Goal: Task Accomplishment & Management: Complete application form

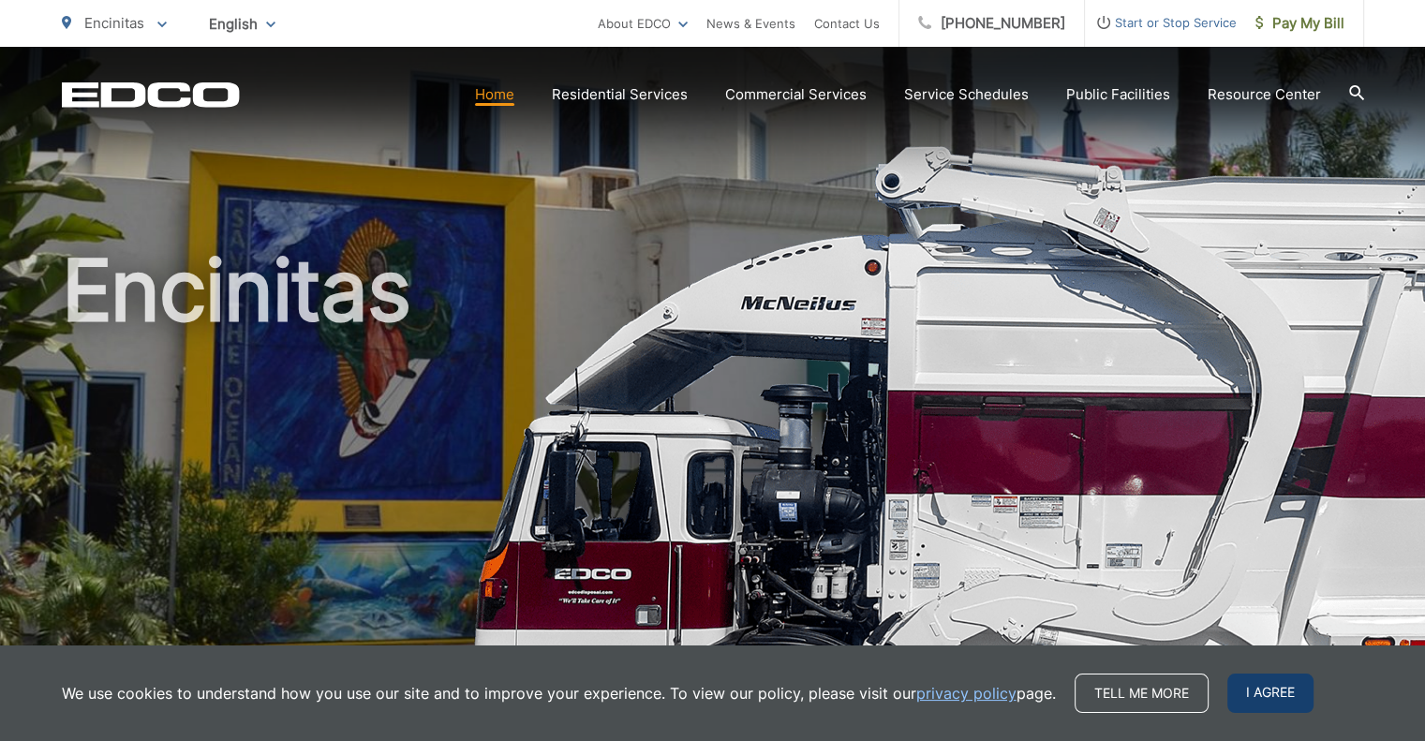
click at [1233, 692] on span "I agree" at bounding box center [1270, 693] width 86 height 39
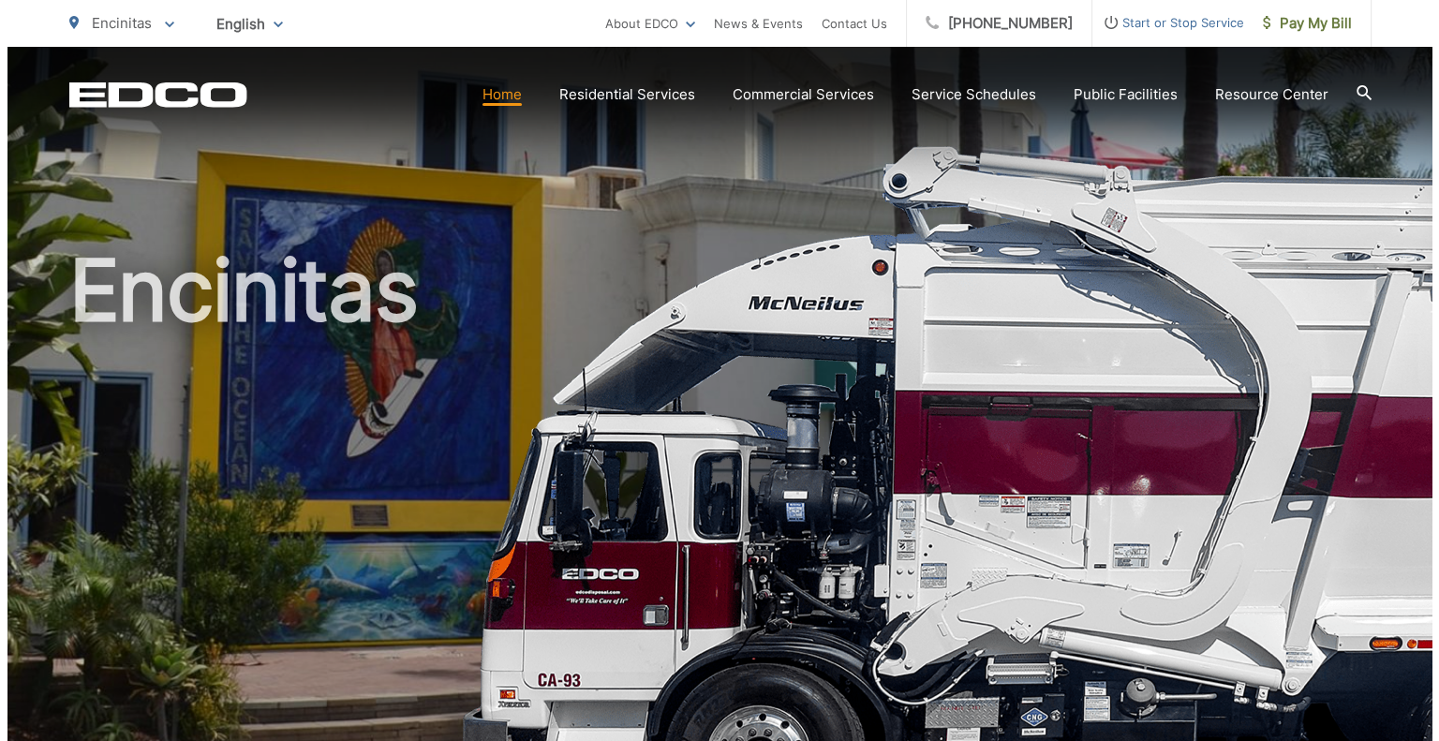
scroll to position [580, 0]
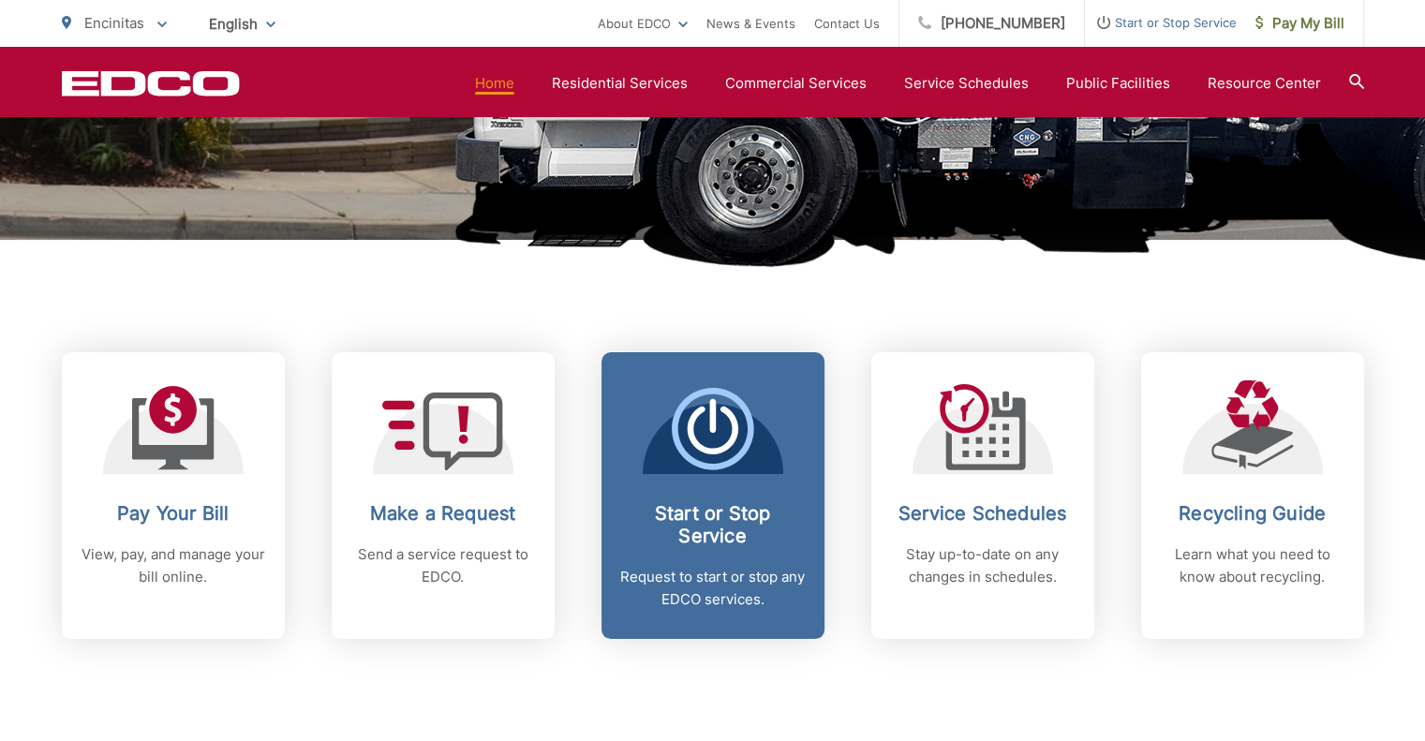
click at [645, 527] on h2 "Start or Stop Service" at bounding box center [713, 524] width 186 height 45
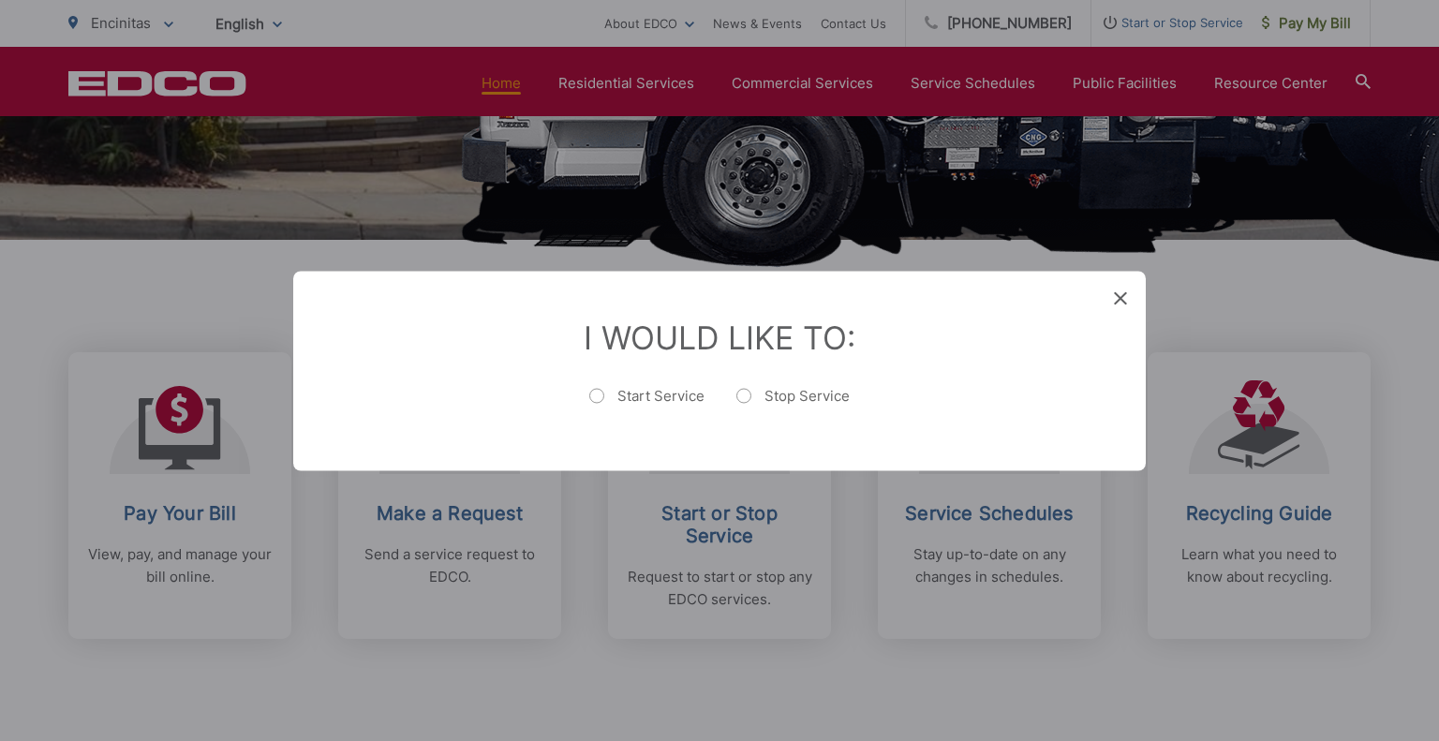
click at [746, 401] on label "Stop Service" at bounding box center [792, 404] width 113 height 37
radio input "true"
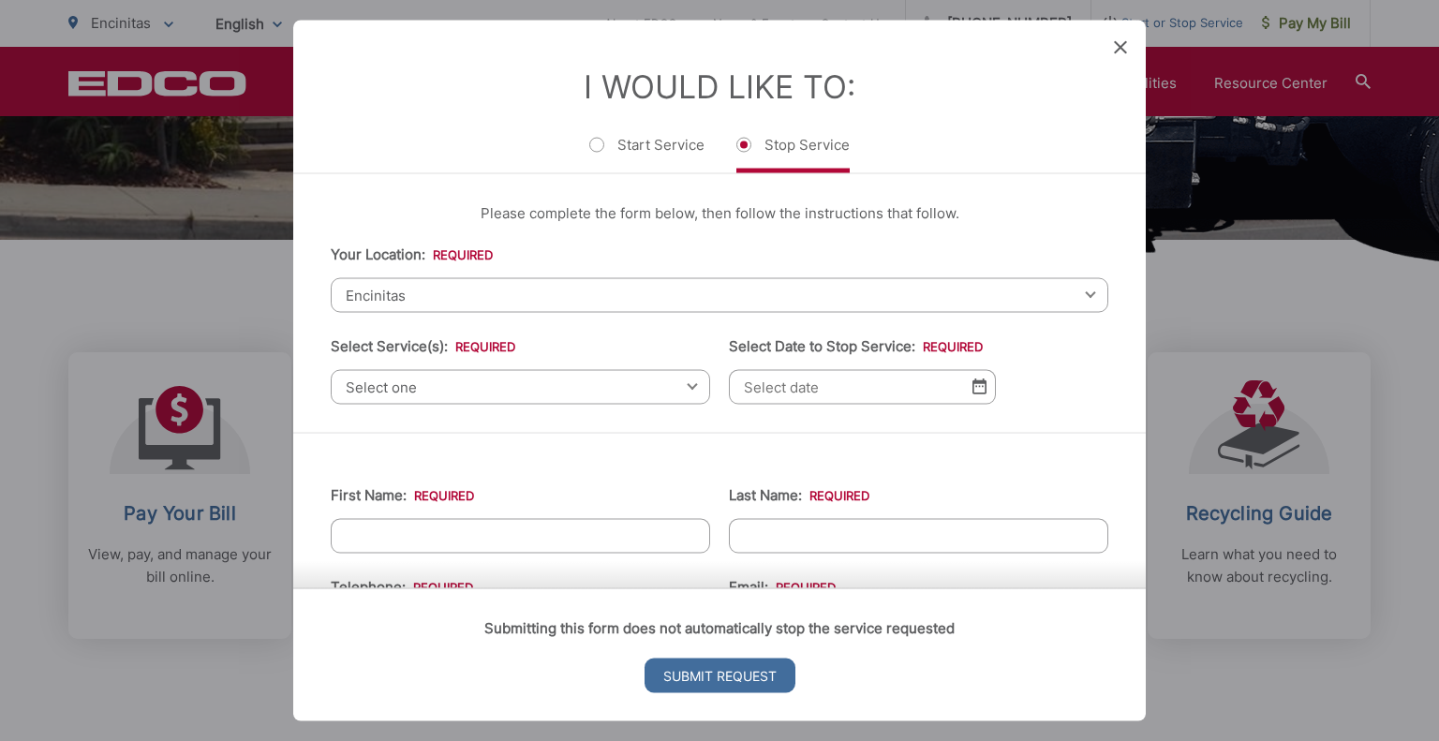
click at [453, 304] on span "Encinitas" at bounding box center [720, 294] width 778 height 35
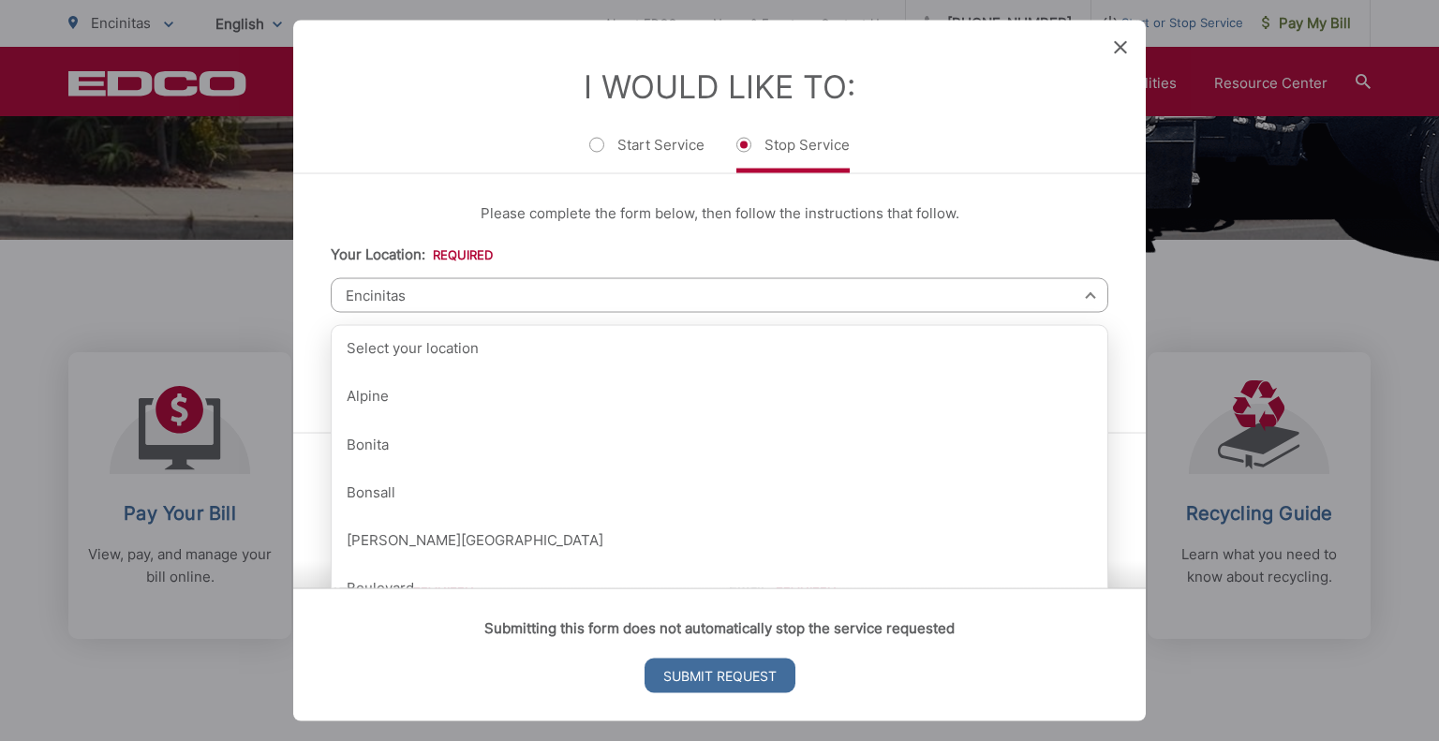
click at [451, 261] on label "Your Location: *" at bounding box center [412, 253] width 162 height 17
click at [0, 0] on select "Select your location [GEOGRAPHIC_DATA] [GEOGRAPHIC_DATA][PERSON_NAME][GEOGRAPHI…" at bounding box center [0, 0] width 0 height 0
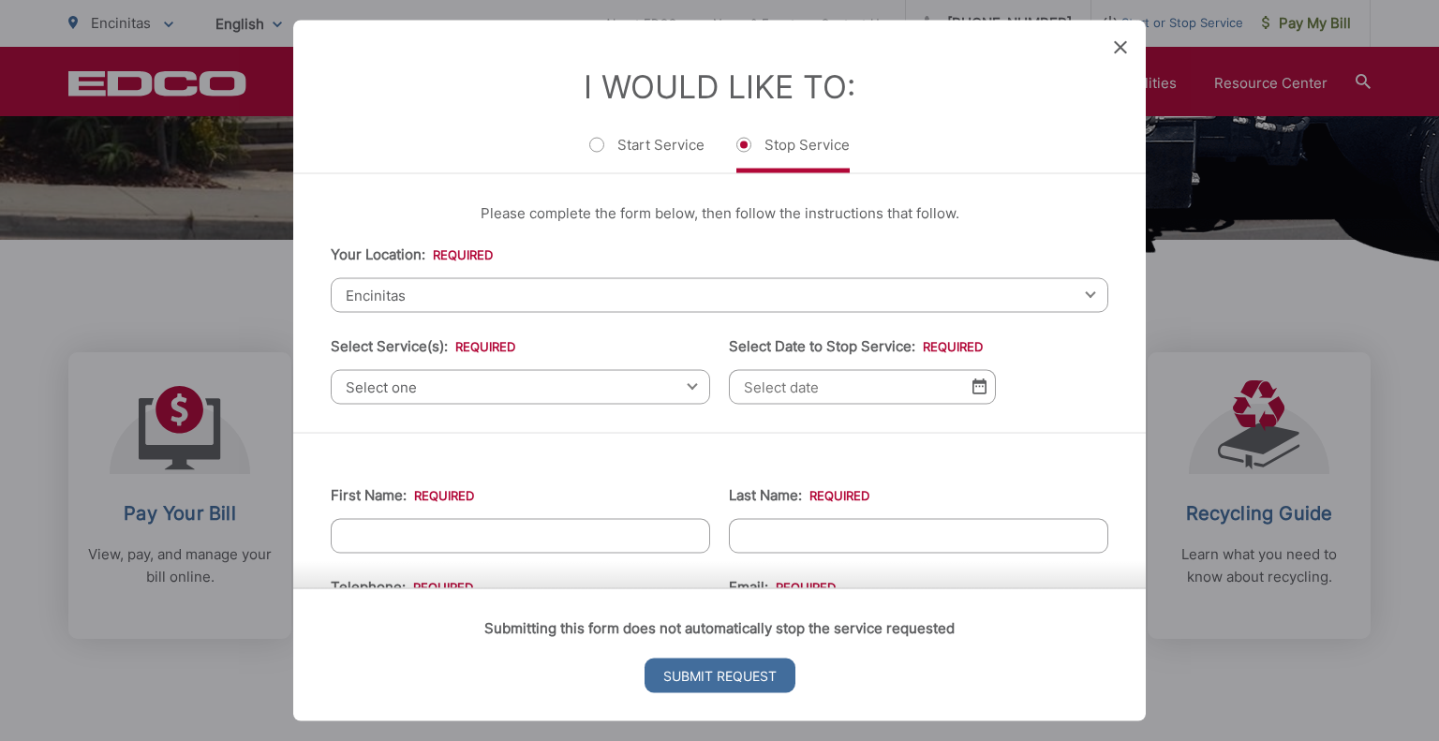
click at [480, 382] on span "Select one" at bounding box center [520, 386] width 379 height 35
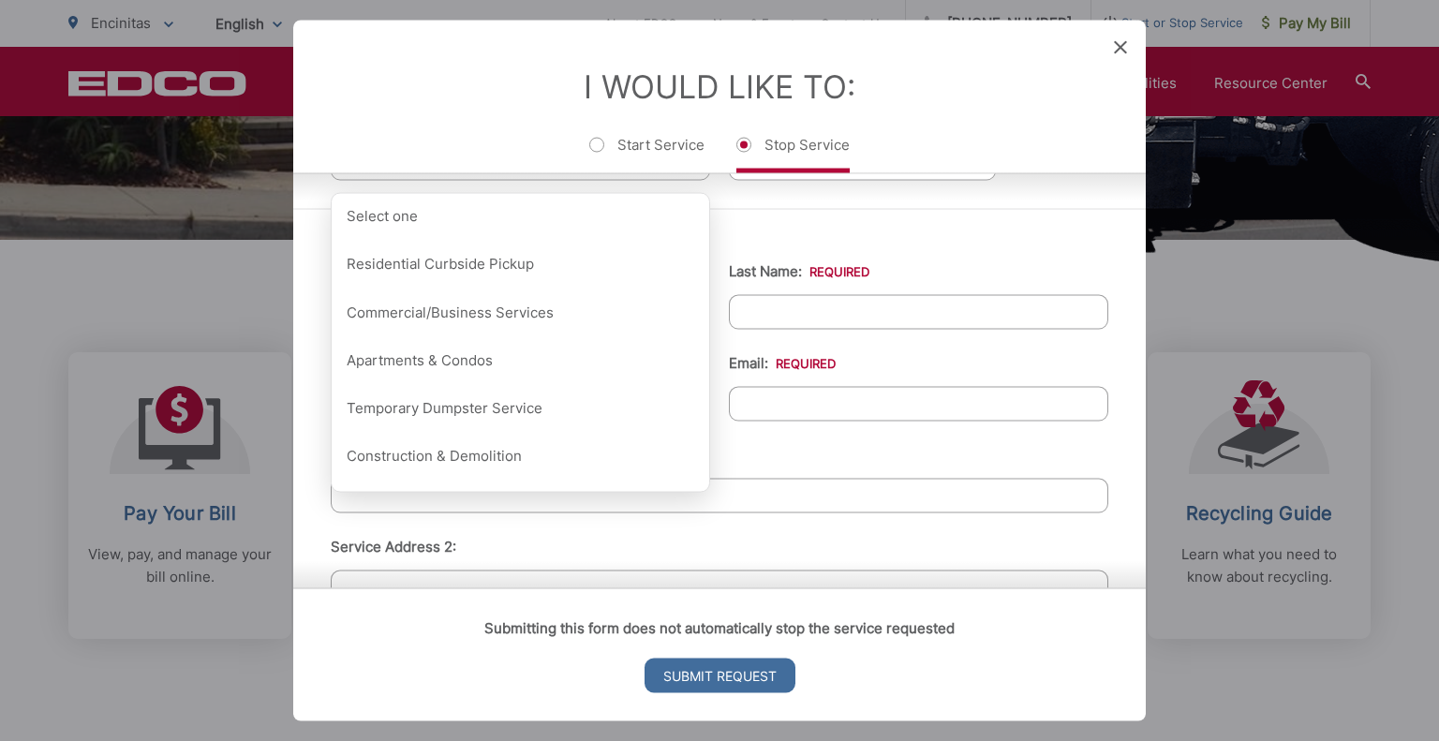
scroll to position [240, 0]
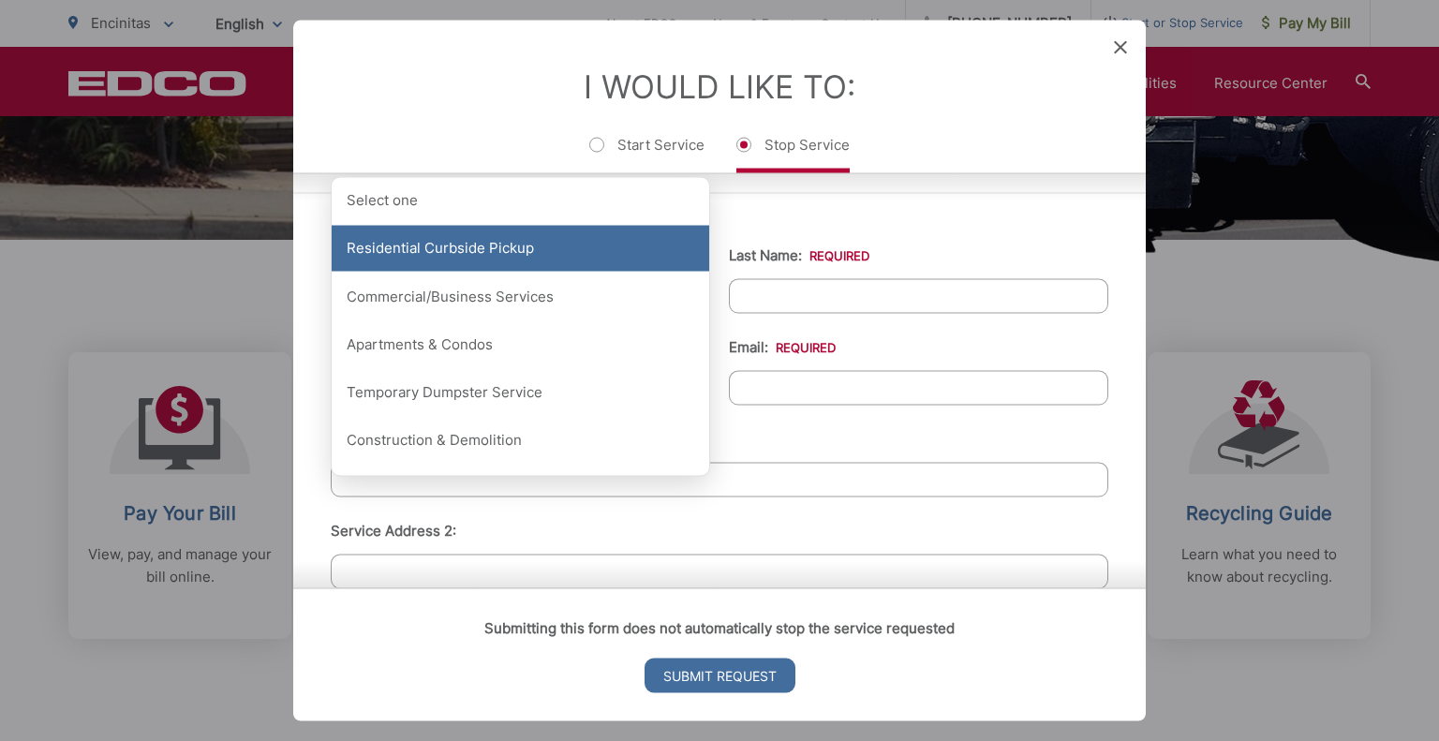
click at [513, 258] on div "Residential Curbside Pickup" at bounding box center [521, 248] width 378 height 47
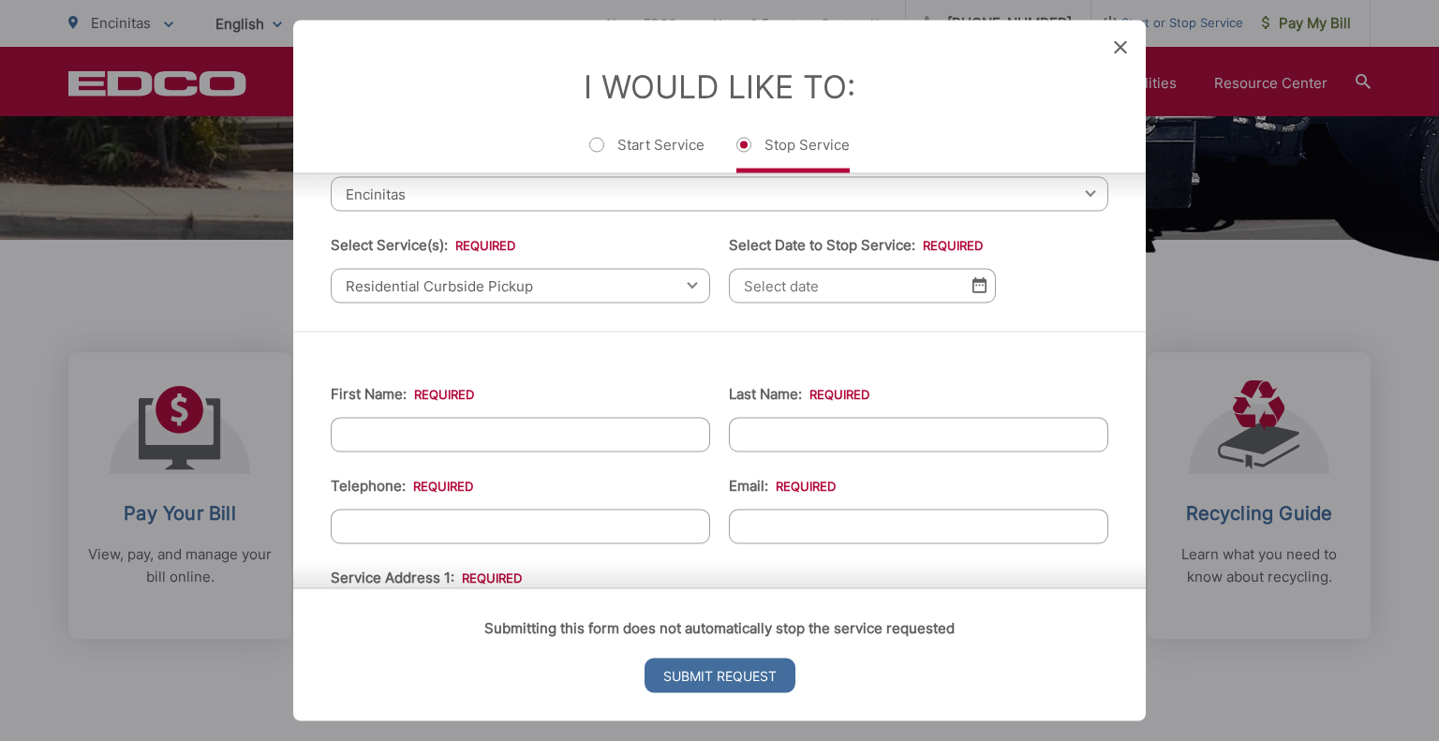
scroll to position [103, 0]
click at [864, 289] on input "Select Date to Stop Service: *" at bounding box center [862, 283] width 267 height 35
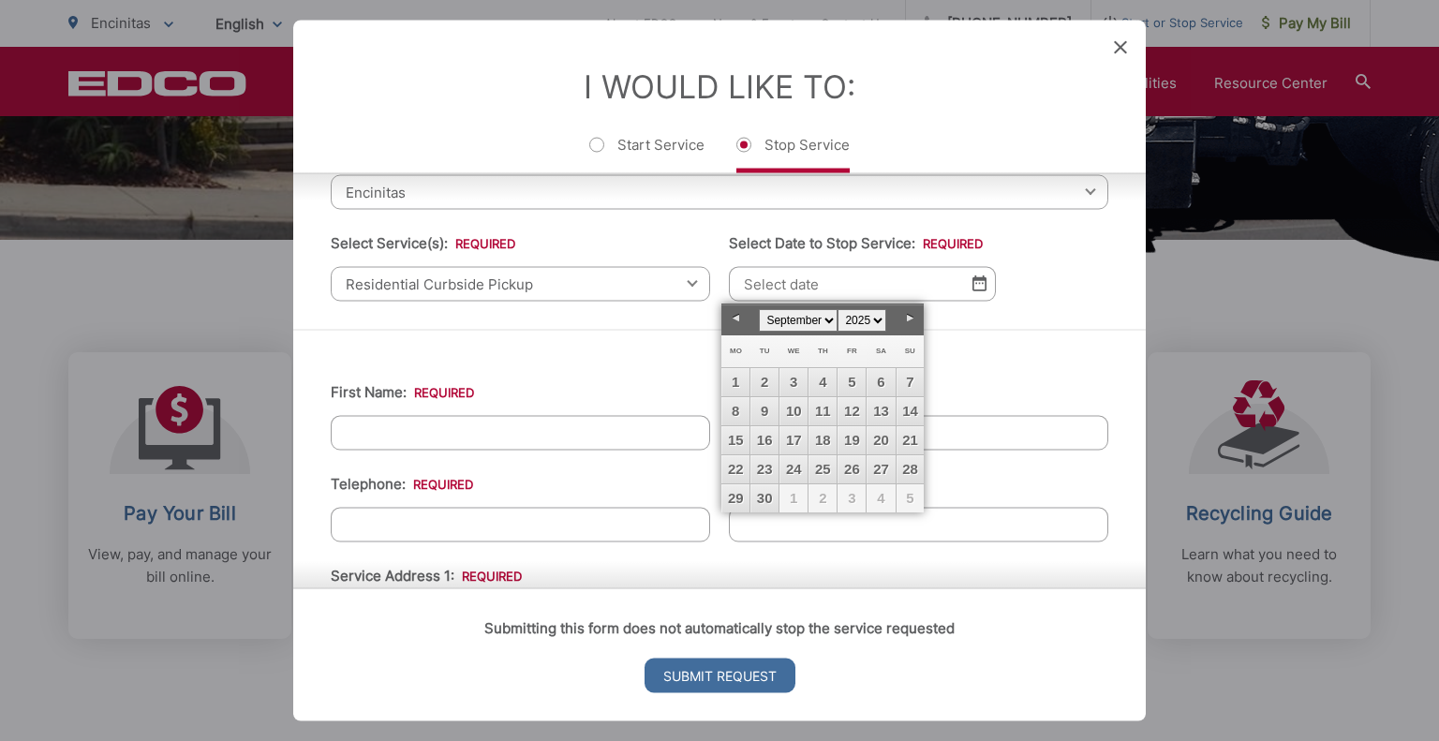
click at [818, 315] on select "January February March April May June July August September October November De…" at bounding box center [798, 320] width 79 height 22
click at [798, 375] on link "1" at bounding box center [793, 382] width 28 height 28
type input "[DATE]"
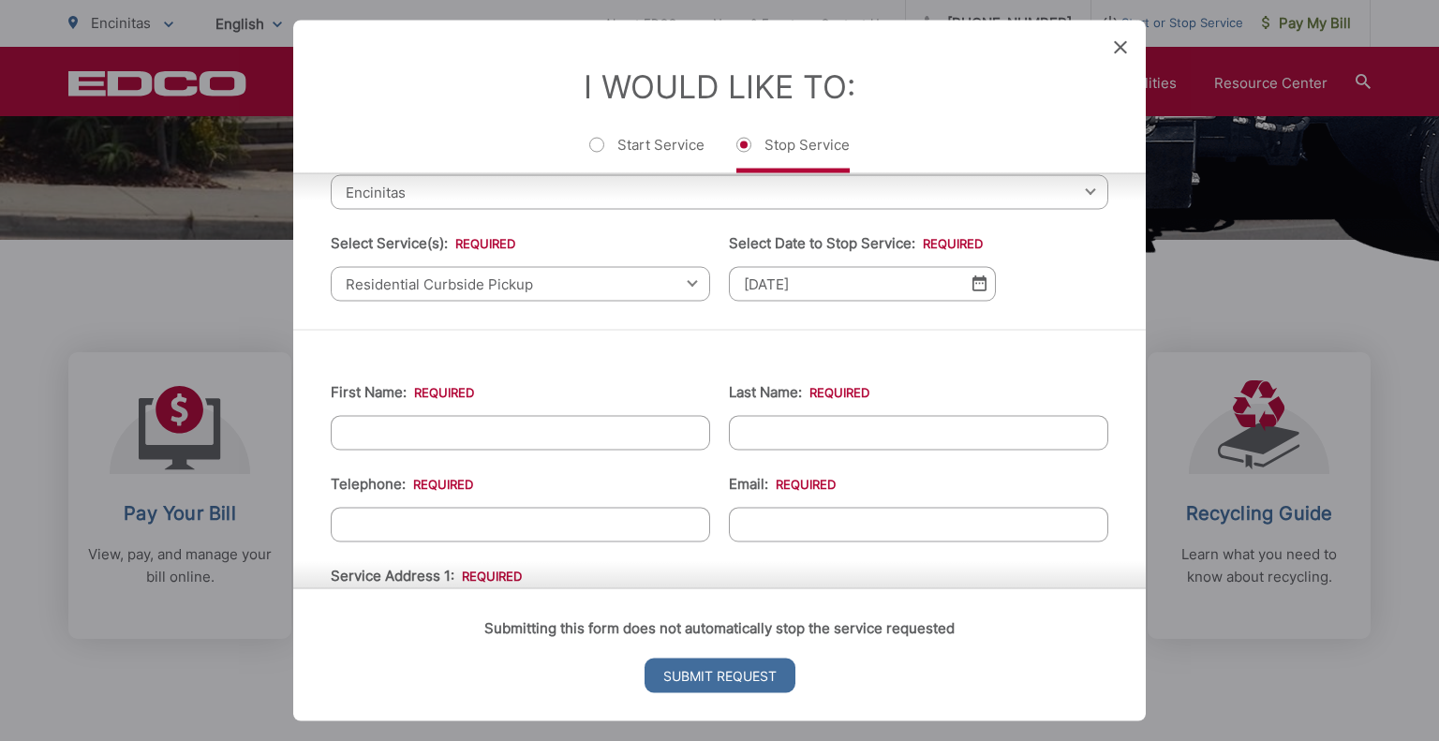
click at [477, 423] on input "First Name: *" at bounding box center [520, 432] width 379 height 35
type input "[PERSON_NAME]"
type input "7604584543"
type input "[PERSON_NAME][EMAIL_ADDRESS][DOMAIN_NAME]"
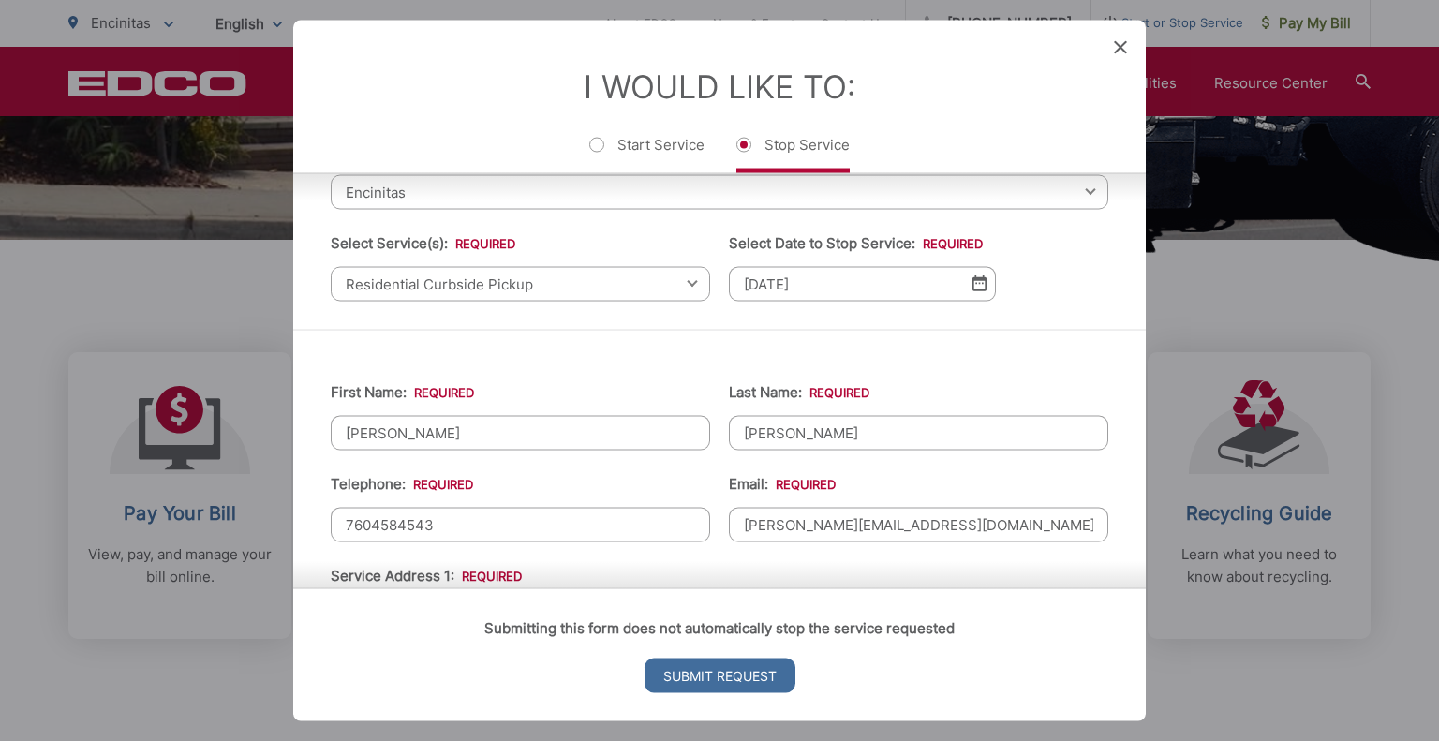
type input "[STREET_ADDRESS]"
type input "[PHONE_NUMBER]"
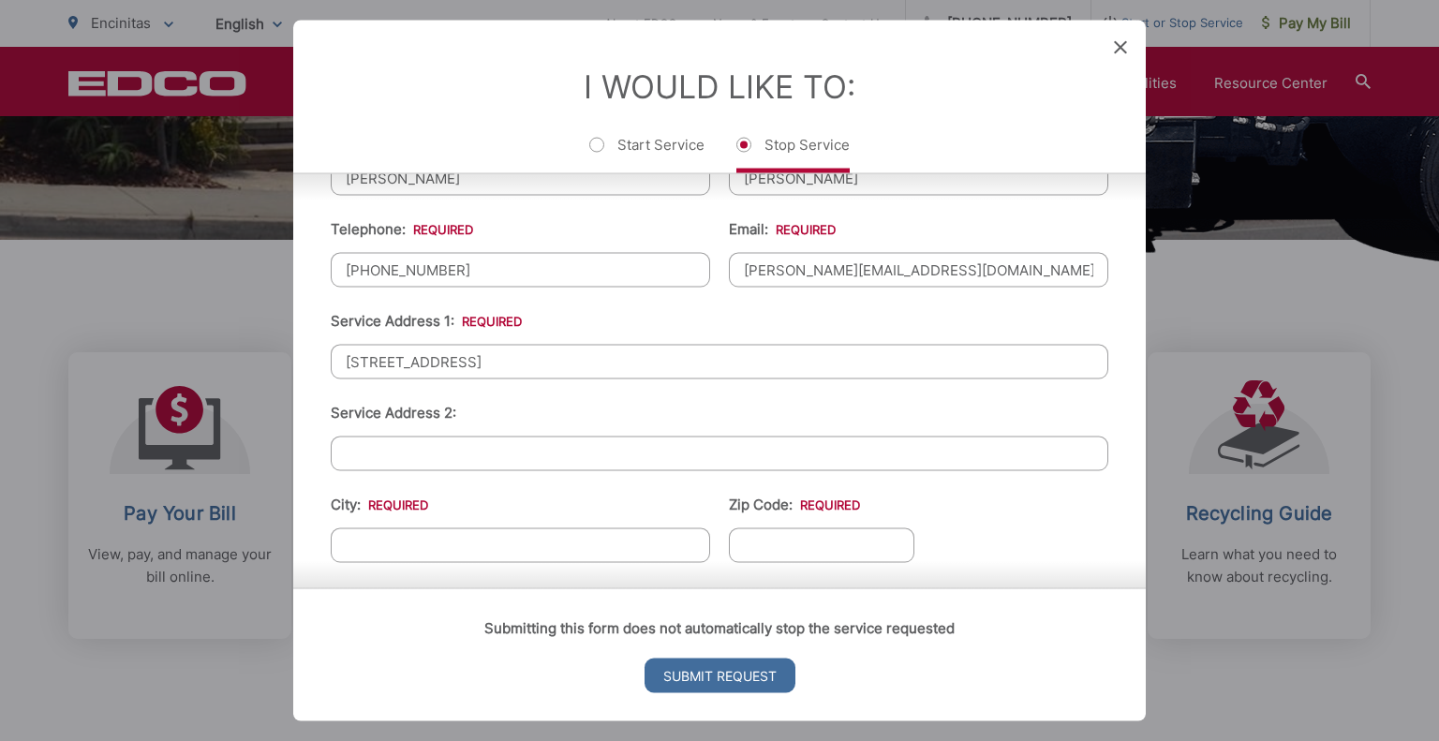
scroll to position [366, 0]
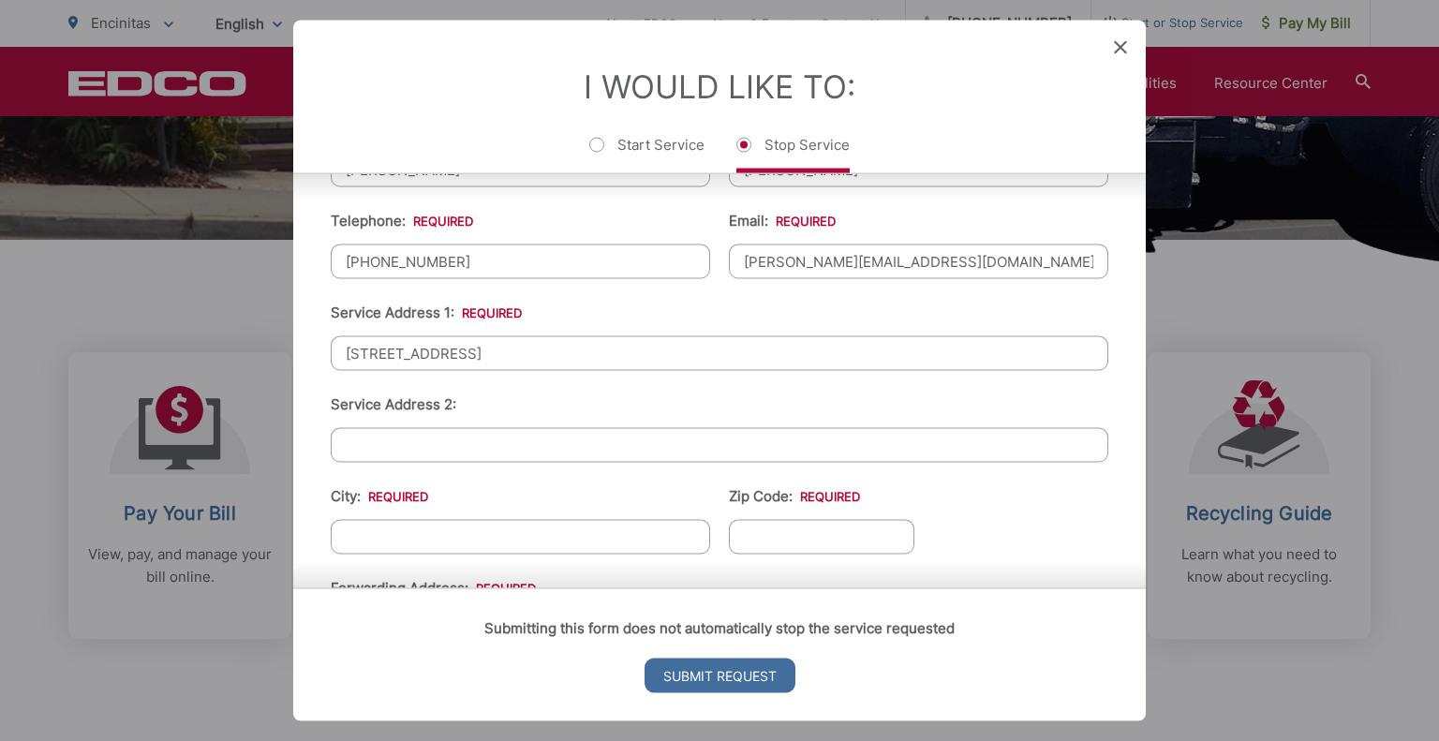
click at [442, 519] on input "City: *" at bounding box center [520, 536] width 379 height 35
type input "Encinitas"
type input "92024"
type input "[STREET_ADDRESS]"
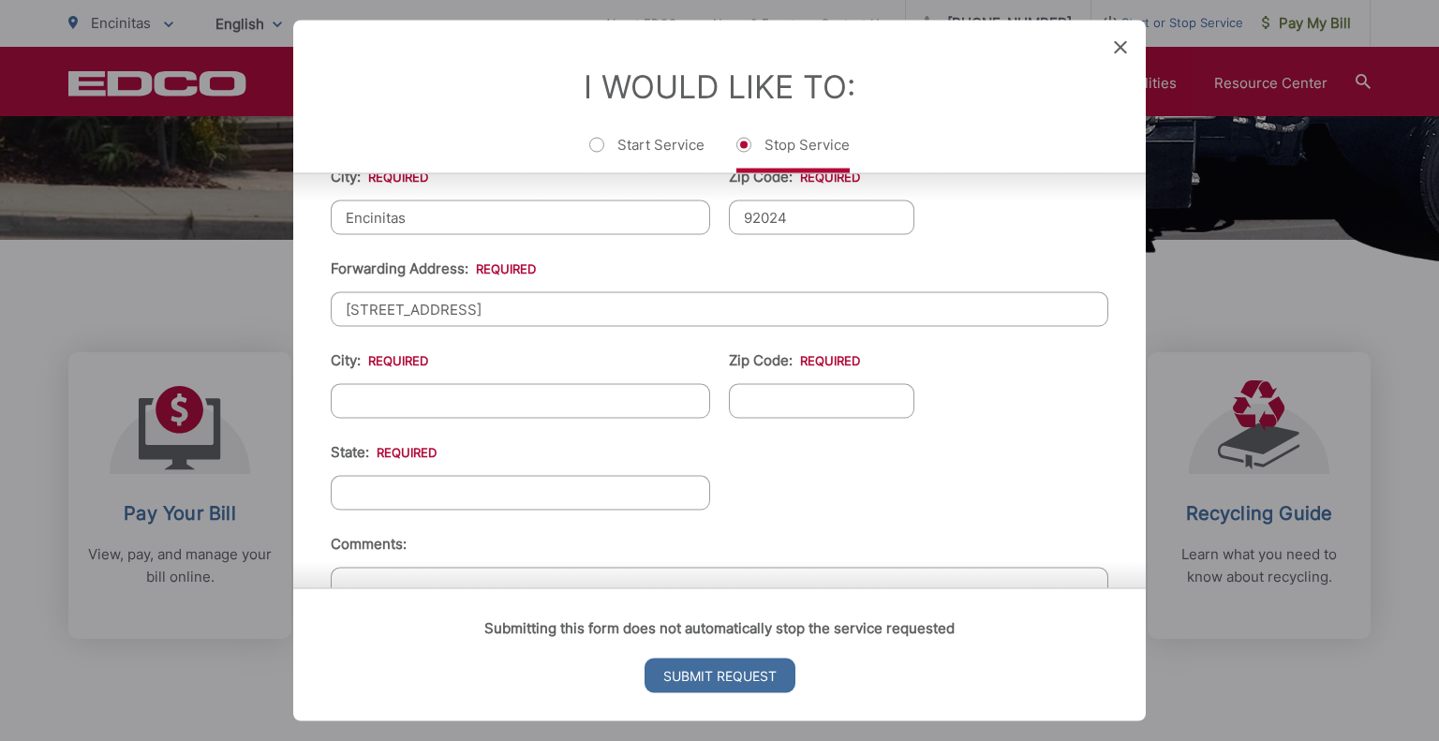
scroll to position [692, 0]
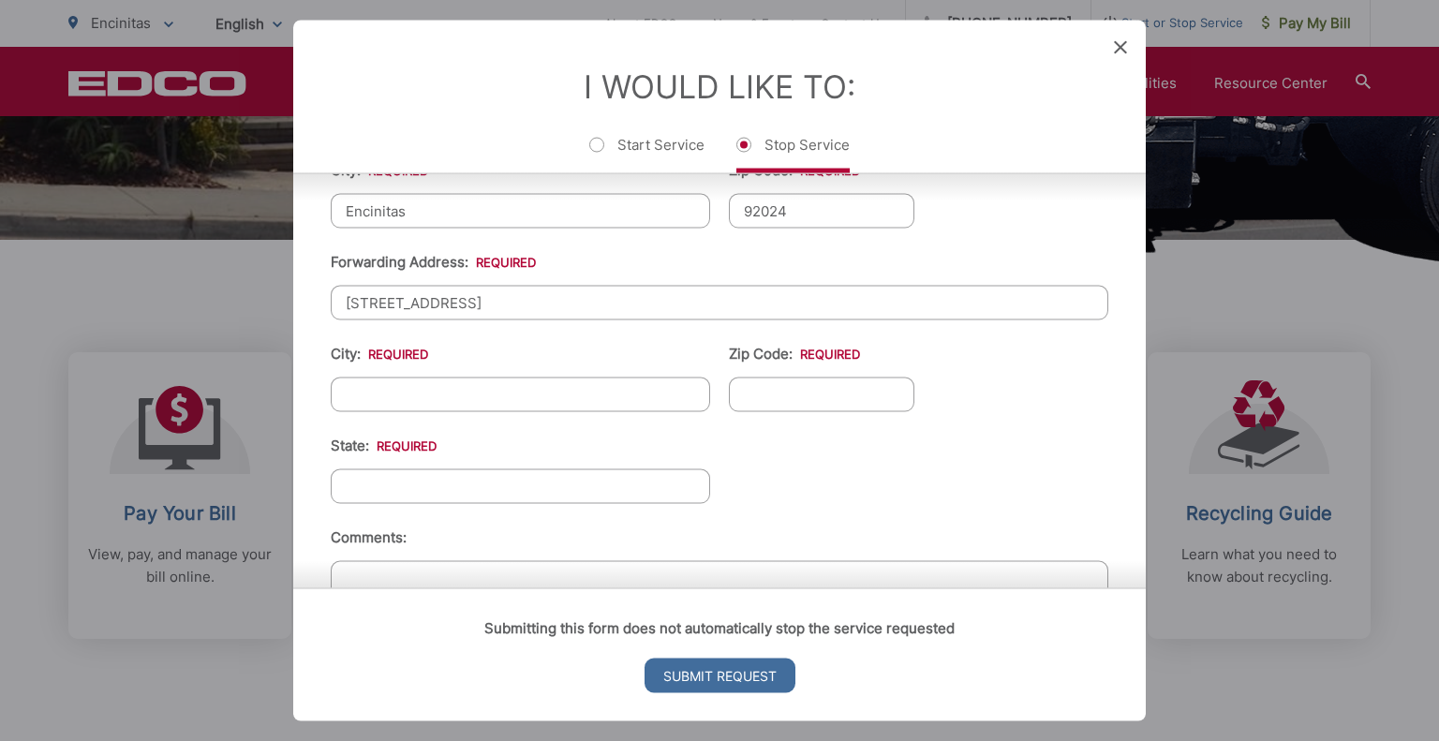
click at [497, 378] on input "City: *" at bounding box center [520, 394] width 379 height 35
type input "Encinitas"
type input "92024"
type input "CA"
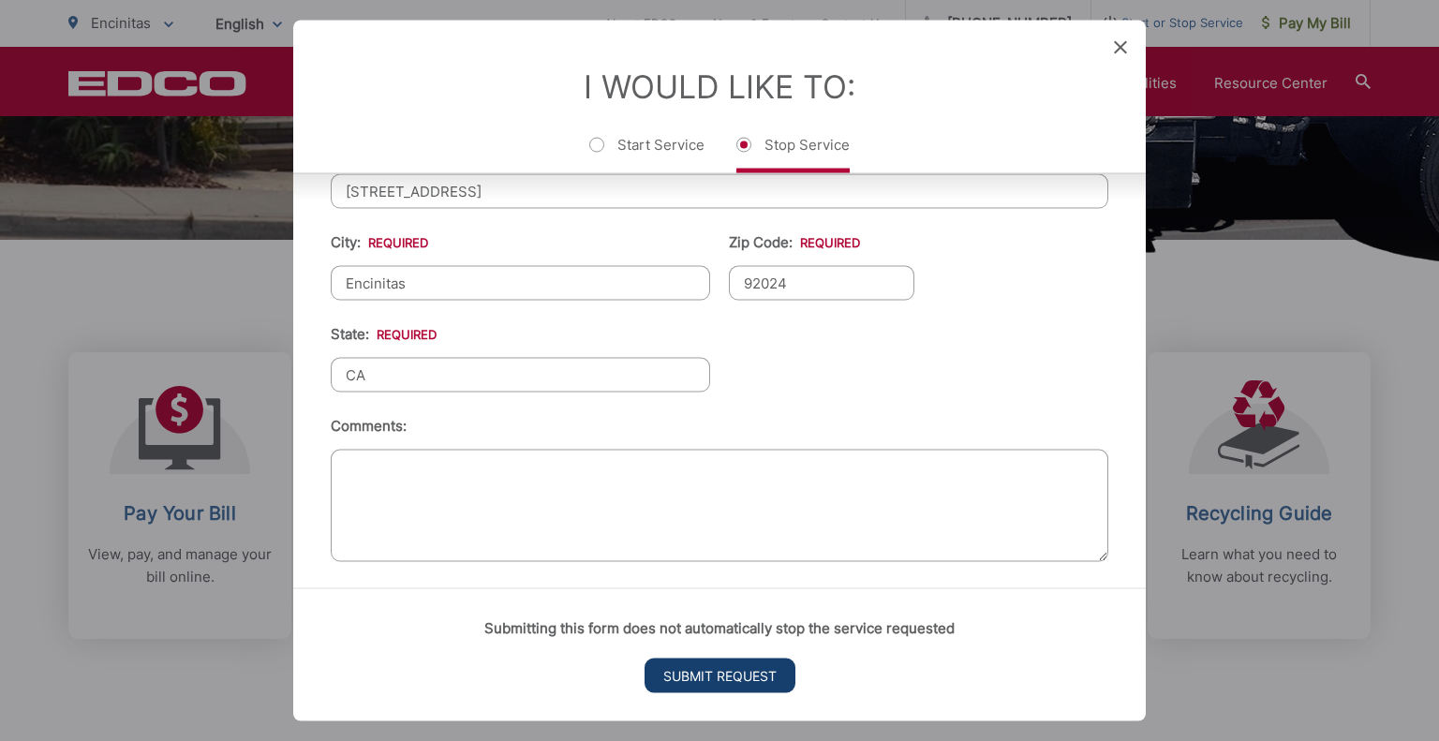
click at [702, 681] on input "Submit Request" at bounding box center [720, 676] width 151 height 35
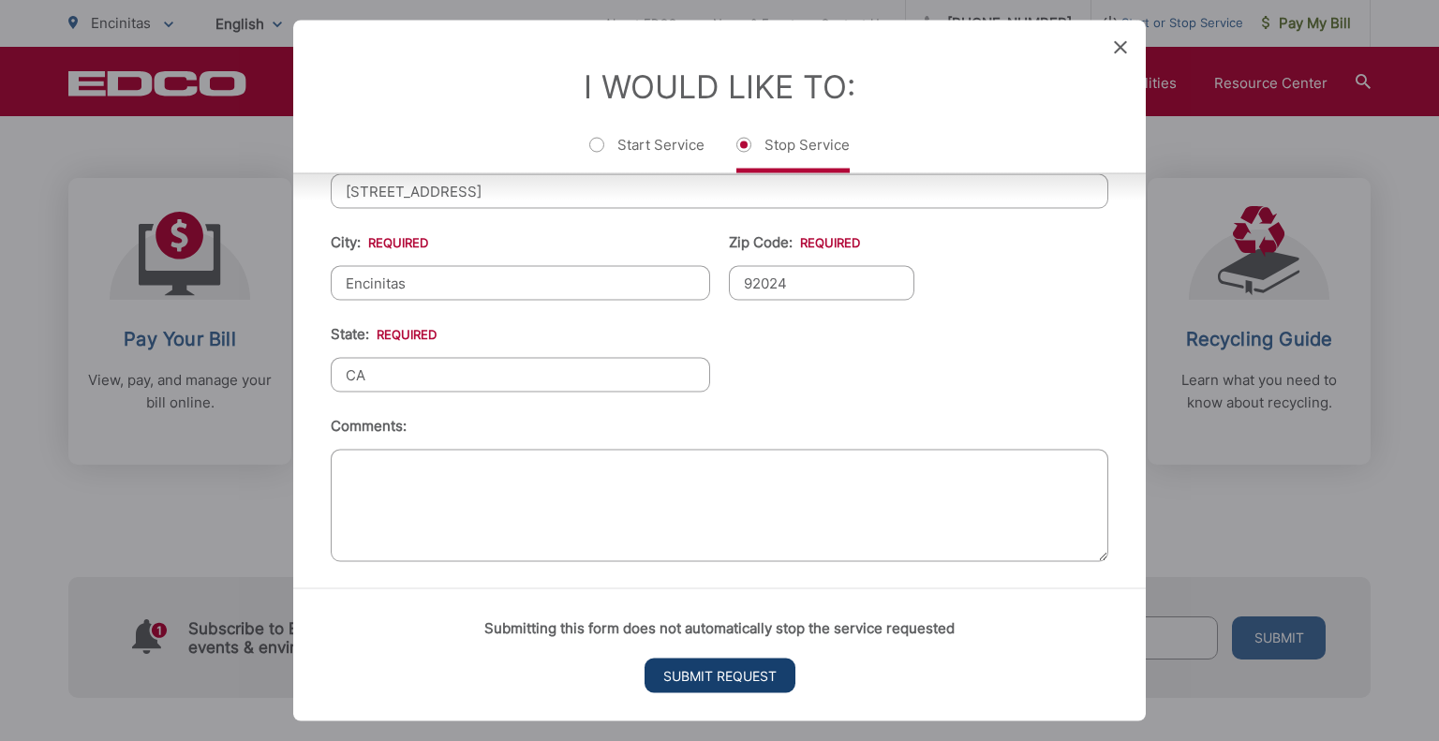
scroll to position [0, 0]
